Goal: Information Seeking & Learning: Understand process/instructions

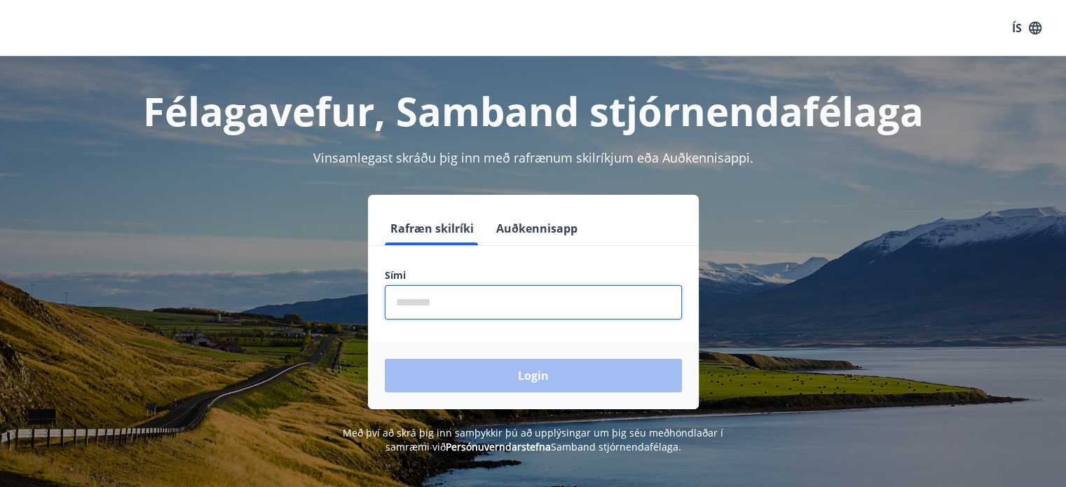
click at [492, 310] on input "phone" at bounding box center [533, 302] width 297 height 34
type input "********"
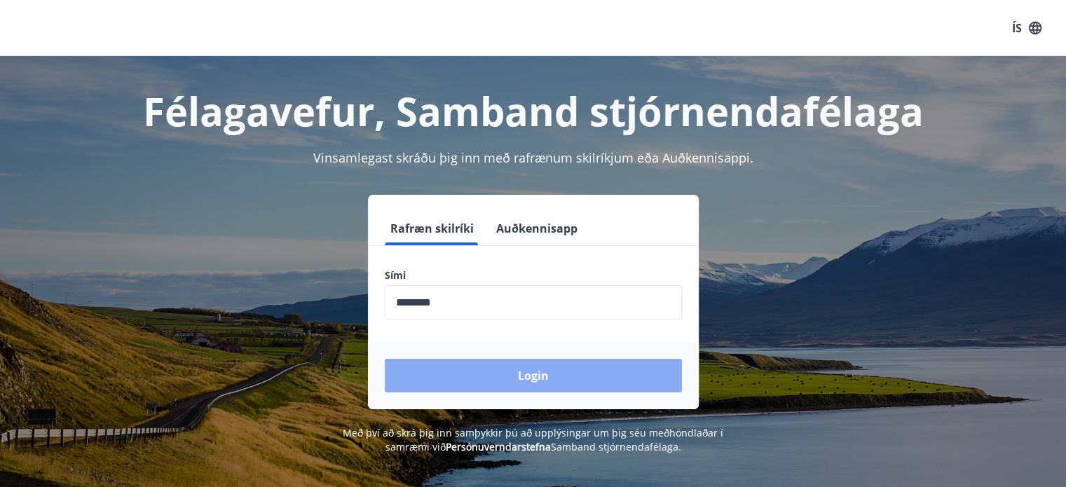
click at [493, 368] on button "Login" at bounding box center [533, 376] width 297 height 34
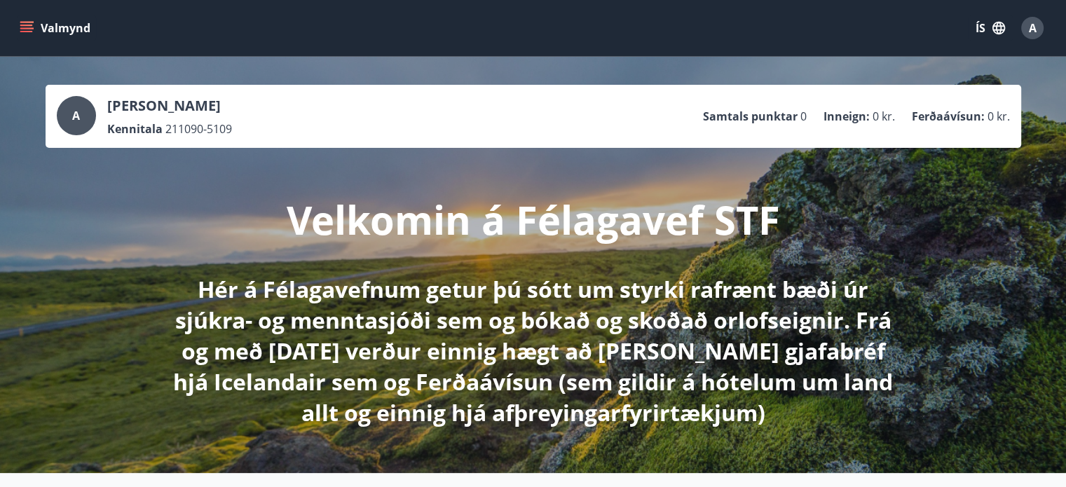
click at [981, 27] on button "ÍS" at bounding box center [989, 27] width 45 height 25
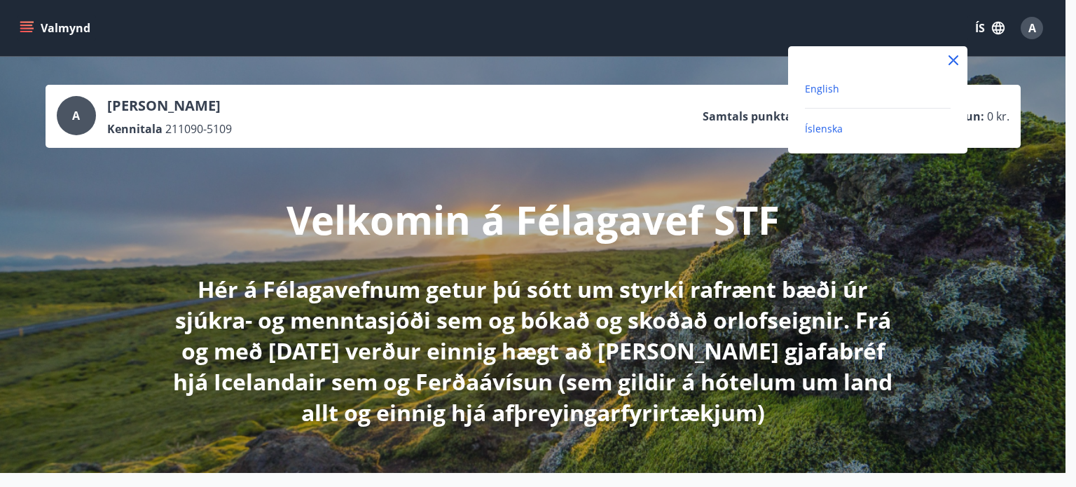
click at [828, 89] on span "English" at bounding box center [822, 88] width 34 height 13
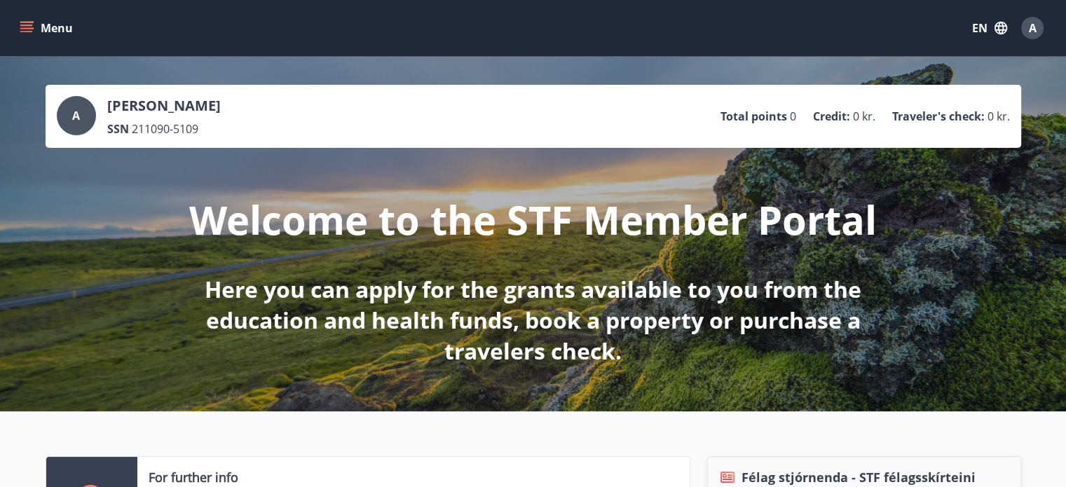
click at [36, 25] on button "Menu" at bounding box center [48, 27] width 62 height 25
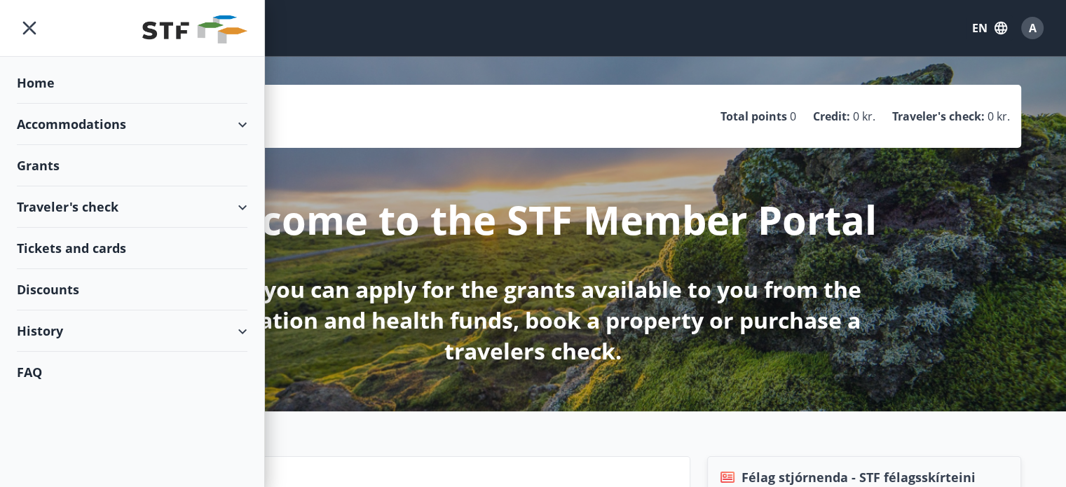
click at [167, 336] on div "History" at bounding box center [132, 330] width 230 height 41
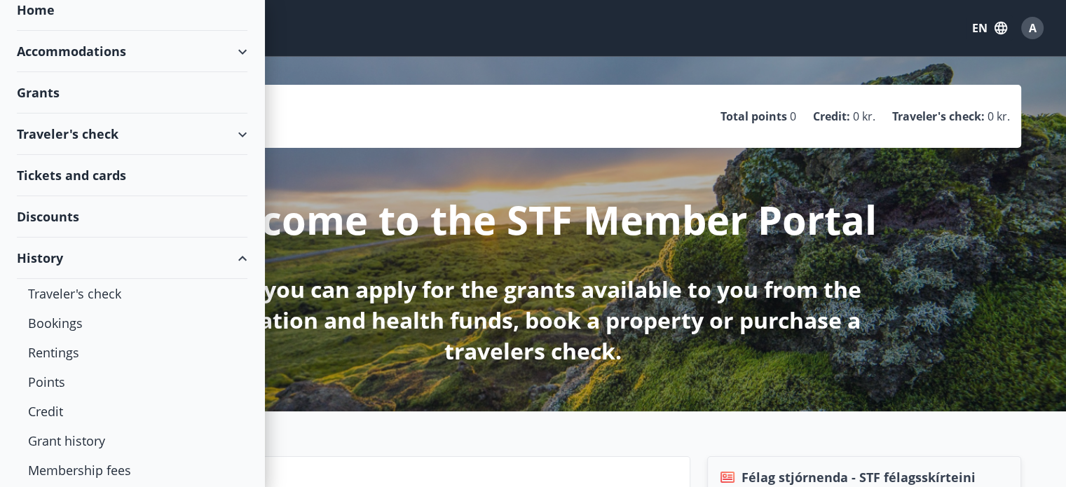
scroll to position [82, 0]
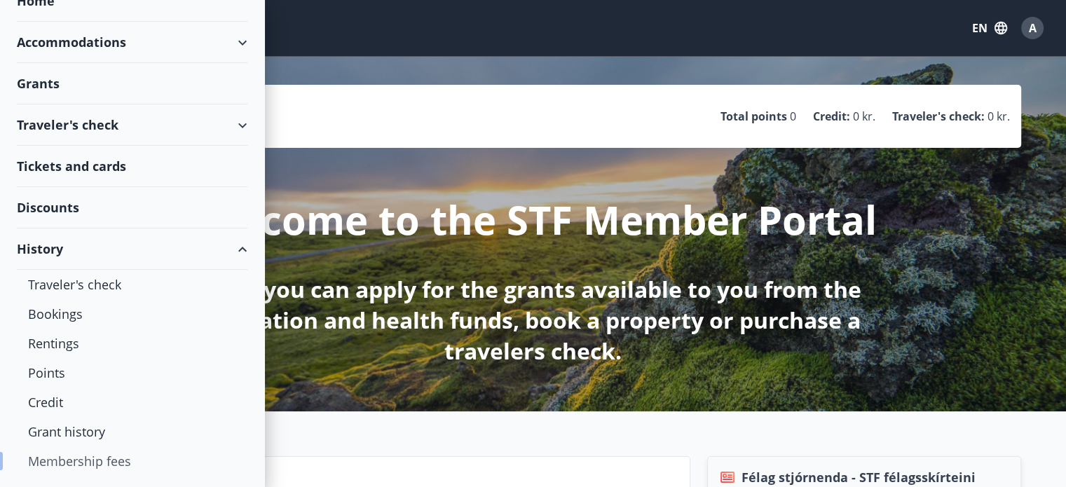
click at [83, 467] on div "Membership fees" at bounding box center [132, 460] width 208 height 29
